Goal: Navigation & Orientation: Find specific page/section

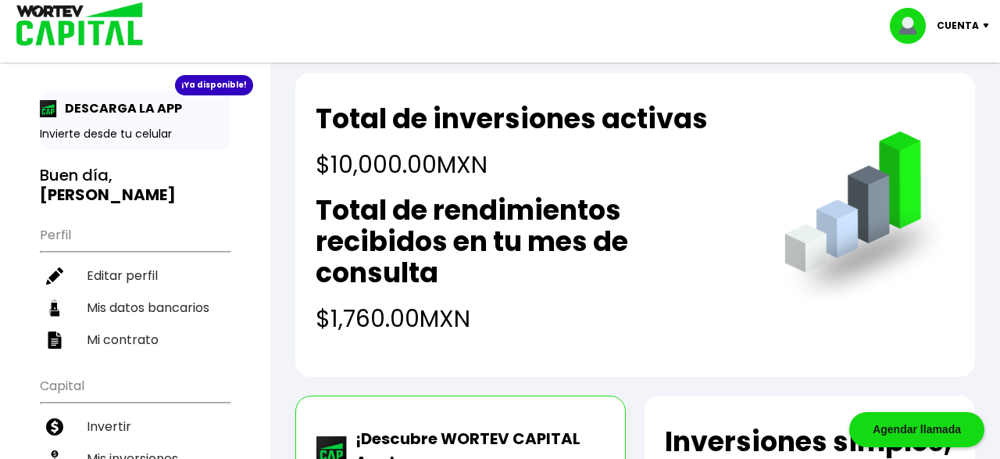
scroll to position [19, 0]
click at [52, 113] on img at bounding box center [48, 108] width 17 height 17
click at [213, 88] on div "¡Ya disponible!" at bounding box center [214, 85] width 78 height 20
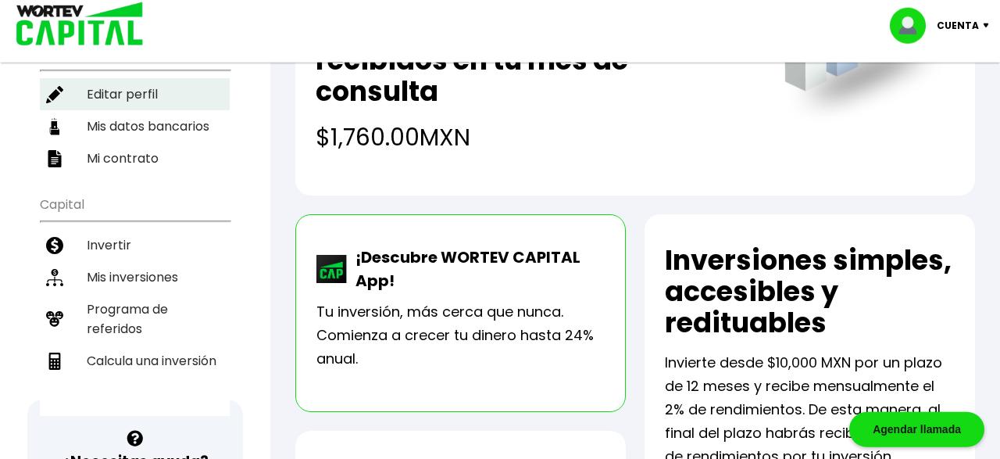
scroll to position [200, 0]
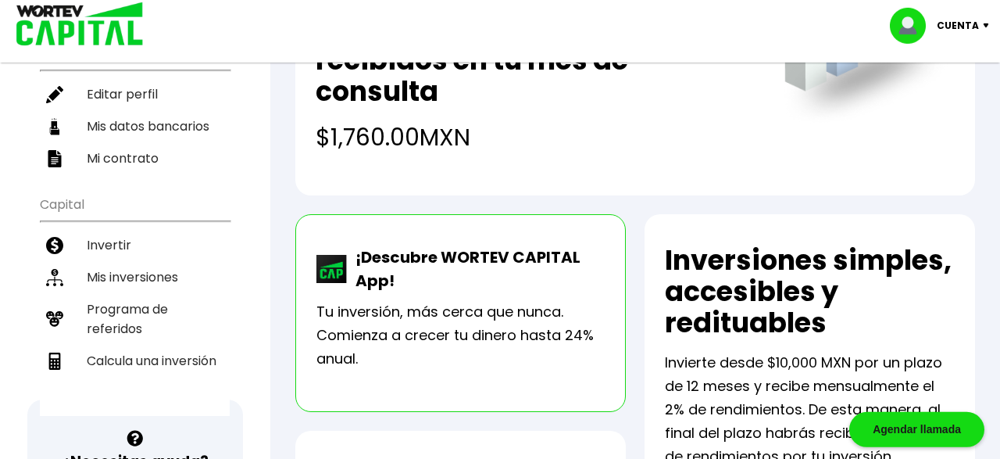
click at [570, 343] on p "Tu inversión, más cerca que nunca. Comienza a crecer tu dinero hasta 24% anual." at bounding box center [461, 335] width 288 height 70
click at [435, 314] on p "Tu inversión, más cerca que nunca. Comienza a crecer tu dinero hasta 24% anual." at bounding box center [461, 335] width 288 height 70
click at [413, 261] on p "¡Descubre WORTEV CAPITAL App!" at bounding box center [476, 268] width 257 height 47
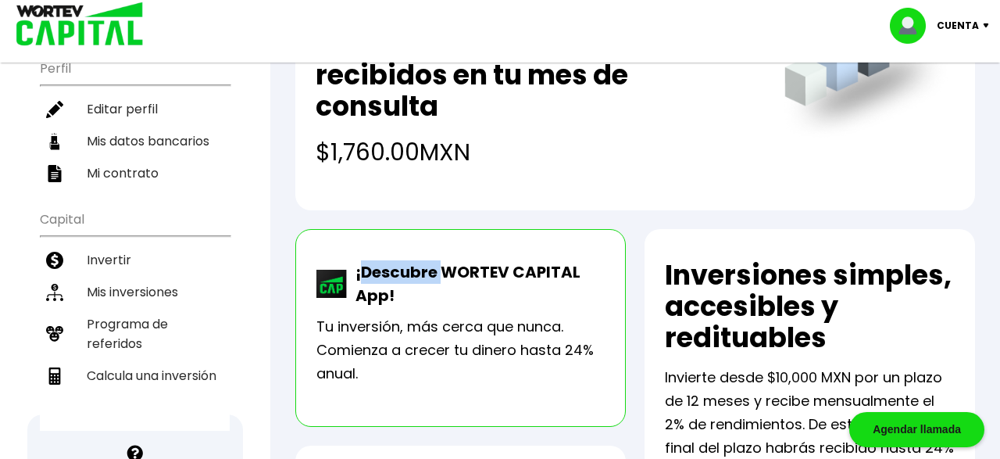
scroll to position [188, 0]
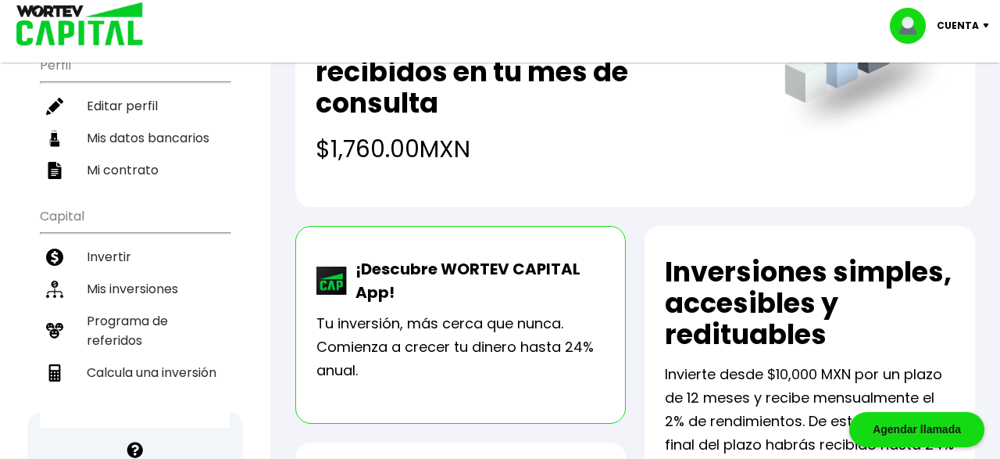
click at [393, 288] on p "¡Descubre WORTEV CAPITAL App!" at bounding box center [476, 280] width 257 height 47
click at [352, 283] on p "¡Descubre WORTEV CAPITAL App!" at bounding box center [476, 280] width 257 height 47
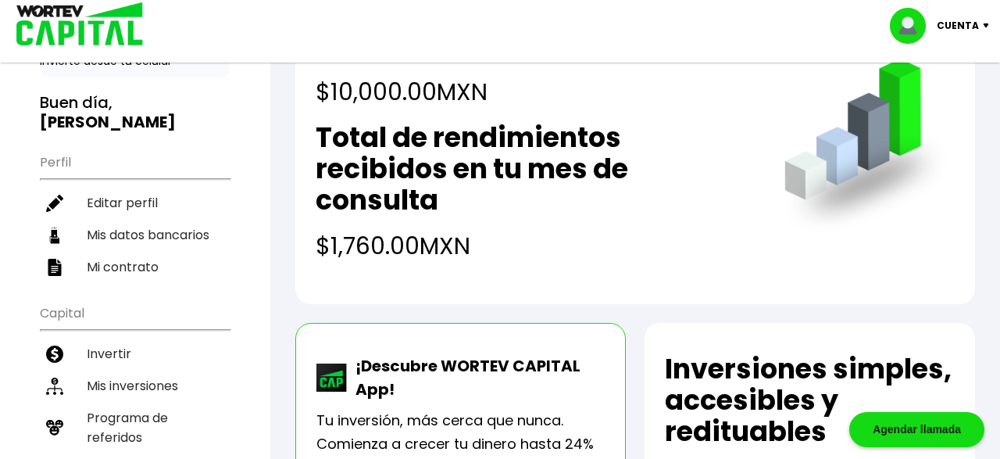
scroll to position [81, 0]
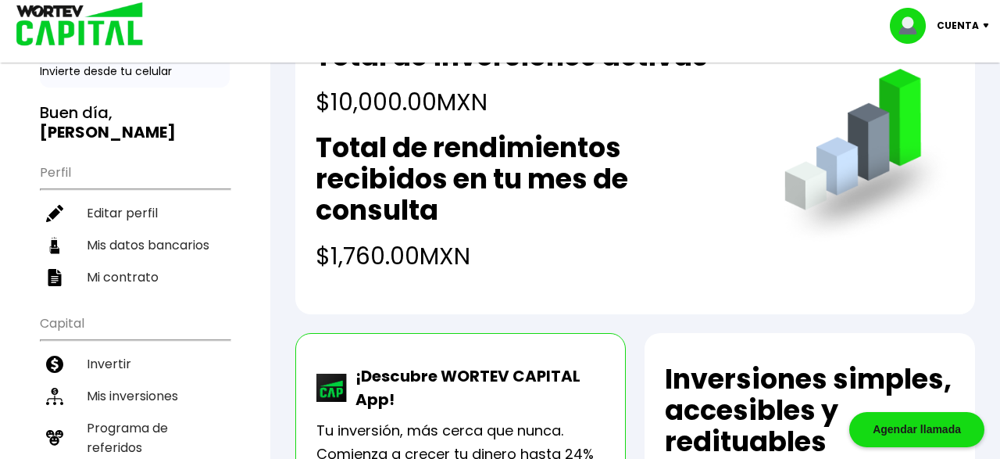
click at [374, 390] on p "¡Descubre WORTEV CAPITAL App!" at bounding box center [476, 387] width 257 height 47
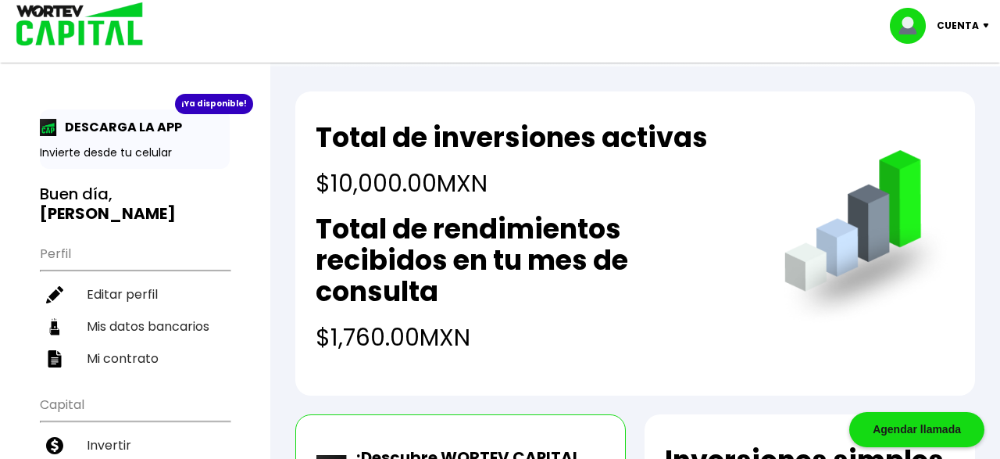
click at [197, 99] on div "¡Ya disponible!" at bounding box center [214, 104] width 78 height 20
click at [60, 127] on p "DESCARGA LA APP" at bounding box center [119, 127] width 125 height 20
click at [76, 206] on div "¡Ya disponible! DESCARGA LA APP Invierte desde tu celular Buen día, [PERSON_NAM…" at bounding box center [135, 362] width 190 height 506
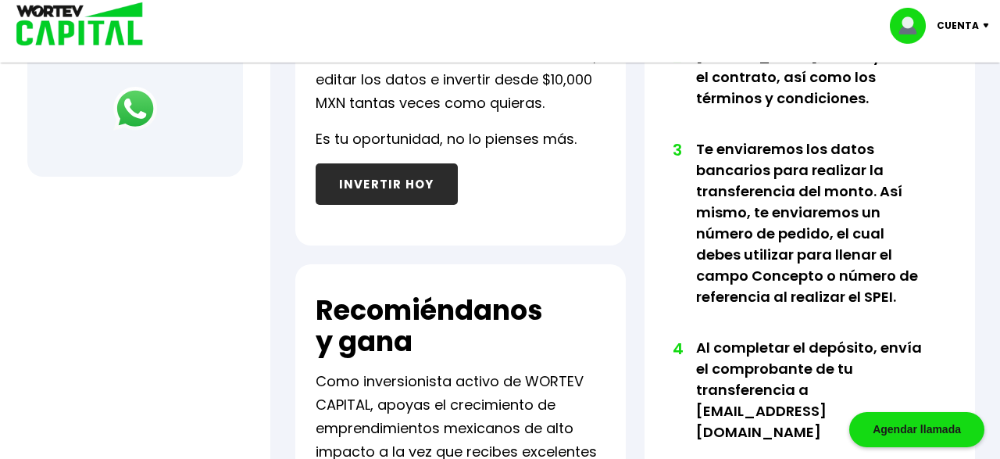
scroll to position [721, 0]
